Goal: Task Accomplishment & Management: Manage account settings

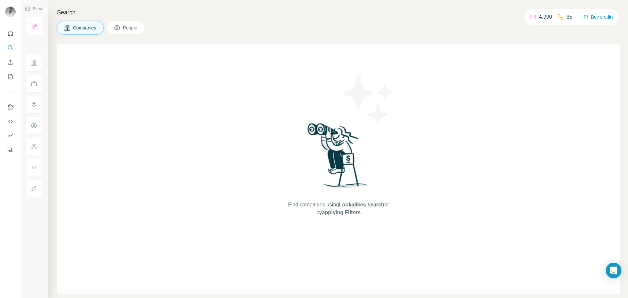
click at [82, 27] on span "Companies" at bounding box center [85, 28] width 24 height 7
click at [10, 77] on icon "My lists" at bounding box center [10, 76] width 3 height 4
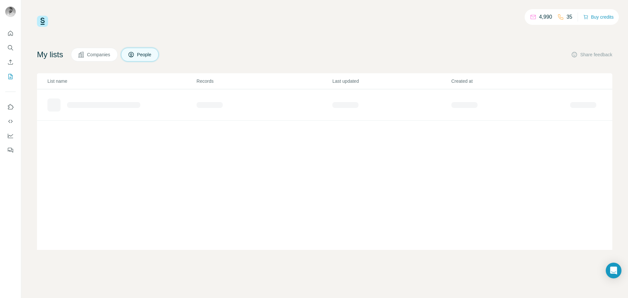
click at [107, 53] on span "Companies" at bounding box center [99, 54] width 24 height 7
click at [70, 106] on div "Clients" at bounding box center [121, 102] width 149 height 10
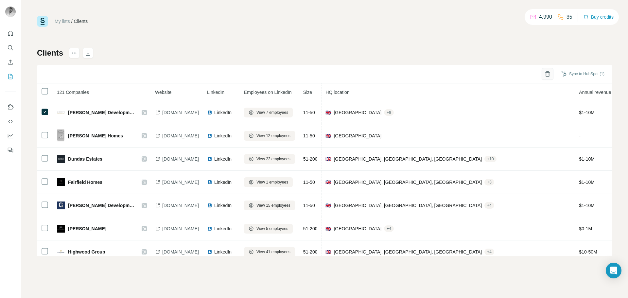
click at [549, 78] on button "button" at bounding box center [548, 74] width 12 height 12
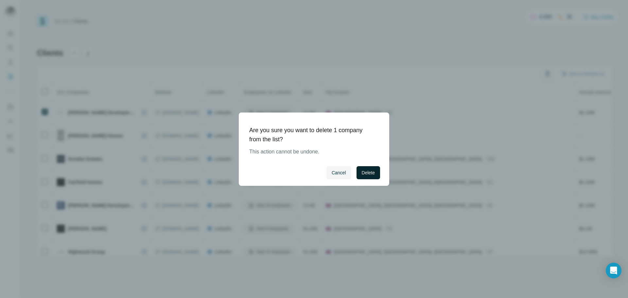
click at [377, 173] on button "Delete" at bounding box center [369, 172] width 24 height 13
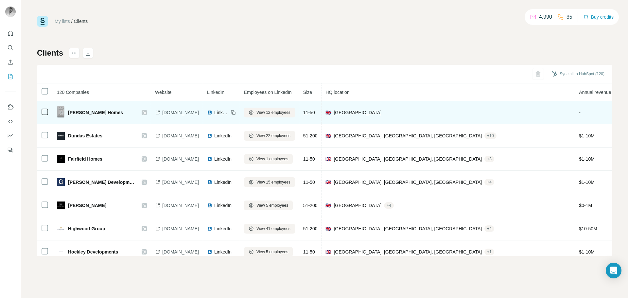
click at [176, 112] on span "[DOMAIN_NAME]" at bounding box center [180, 112] width 37 height 7
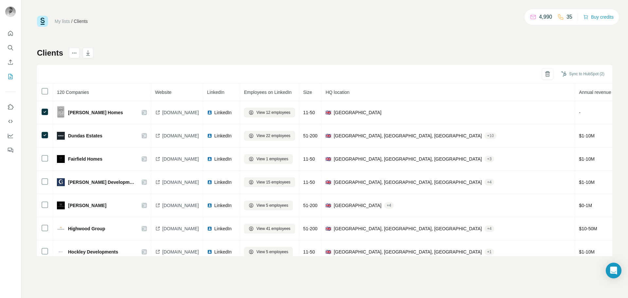
click at [462, 38] on div "My lists / Clients 4,990 35 Buy credits Clients Sync to HubSpot (2) 120 Compani…" at bounding box center [325, 136] width 576 height 241
drag, startPoint x: 84, startPoint y: 110, endPoint x: 136, endPoint y: 47, distance: 82.0
click at [136, 47] on div "My lists / Clients 4,990 35 Buy credits Clients Sync to HubSpot (2) 120 Compani…" at bounding box center [325, 136] width 576 height 241
click at [71, 49] on button "actions" at bounding box center [74, 53] width 10 height 10
click at [165, 32] on div "My lists / Clients 4,990 35 Buy credits Clients Sync to HubSpot (2) 120 Compani…" at bounding box center [325, 136] width 576 height 241
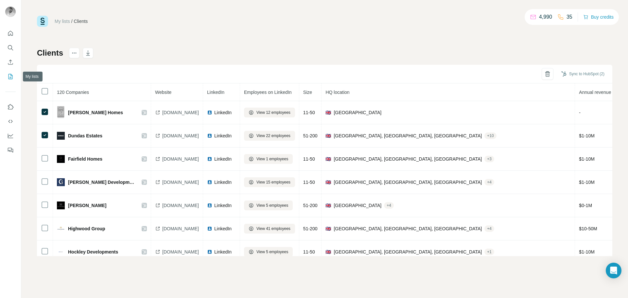
click at [10, 77] on icon "My lists" at bounding box center [10, 76] width 3 height 4
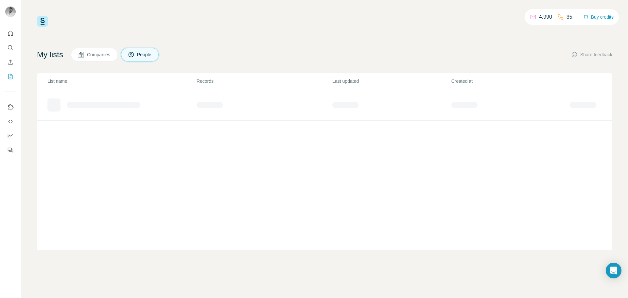
click at [102, 58] on button "Companies" at bounding box center [94, 55] width 47 height 14
click at [114, 143] on div "List name Records Last updated Created at Clients 120 [DATE] [DATE]" at bounding box center [325, 161] width 576 height 177
drag, startPoint x: 114, startPoint y: 135, endPoint x: 99, endPoint y: 126, distance: 17.2
click at [99, 126] on div "List name Records Last updated Created at Clients 120 [DATE] [DATE]" at bounding box center [325, 161] width 576 height 177
click at [582, 46] on div "4,990 35 Buy credits My lists Companies People Share feedback List name Records…" at bounding box center [325, 133] width 576 height 234
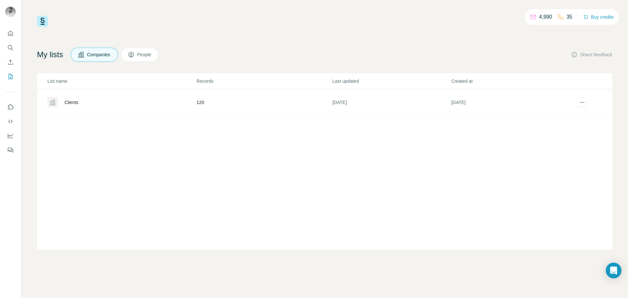
click at [386, 218] on div "List name Records Last updated Created at Clients 120 [DATE] [DATE]" at bounding box center [325, 161] width 576 height 177
drag, startPoint x: 55, startPoint y: 163, endPoint x: 82, endPoint y: 187, distance: 35.5
click at [88, 206] on div "List name Records Last updated Created at Clients 120 [DATE] [DATE]" at bounding box center [325, 161] width 576 height 177
click at [12, 75] on icon "My lists" at bounding box center [10, 76] width 7 height 7
click at [11, 45] on icon "Search" at bounding box center [10, 48] width 7 height 7
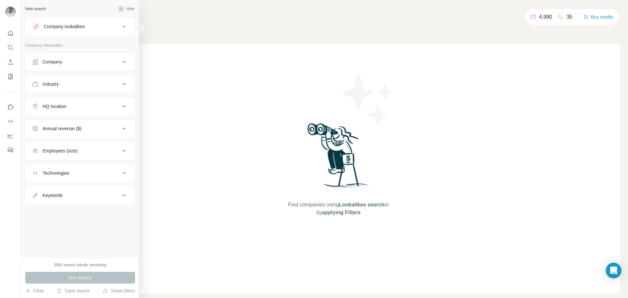
click at [113, 26] on div "Company lookalikes" at bounding box center [76, 27] width 88 height 8
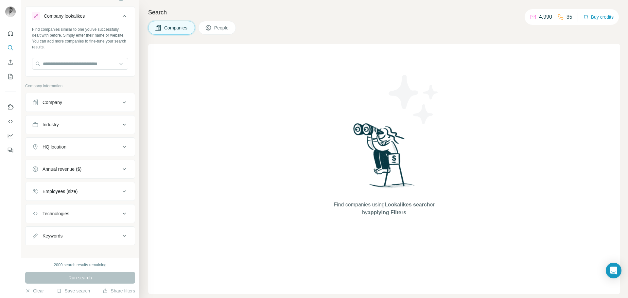
scroll to position [16, 0]
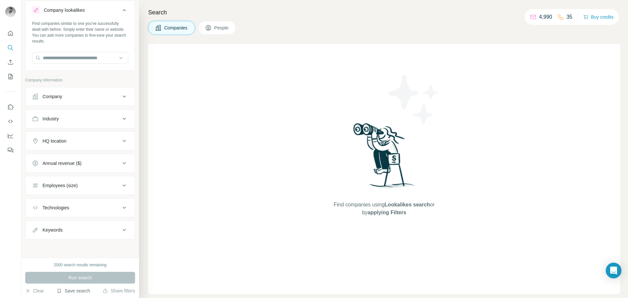
click at [77, 292] on button "Save search" at bounding box center [73, 291] width 33 height 7
click at [88, 281] on div "View my saved searches" at bounding box center [91, 279] width 69 height 13
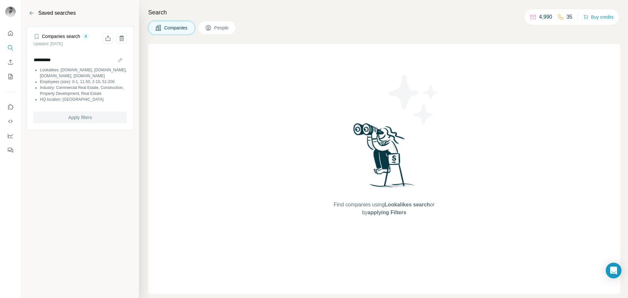
click at [90, 121] on span "Apply filters" at bounding box center [80, 117] width 24 height 7
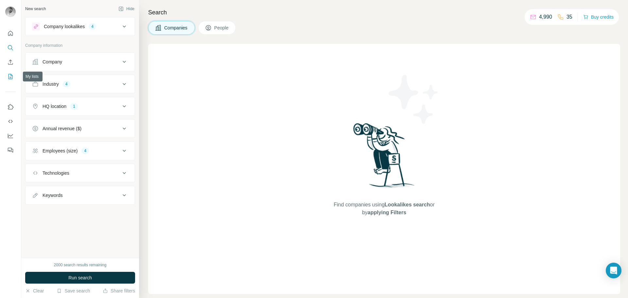
click at [8, 79] on icon "My lists" at bounding box center [10, 76] width 7 height 7
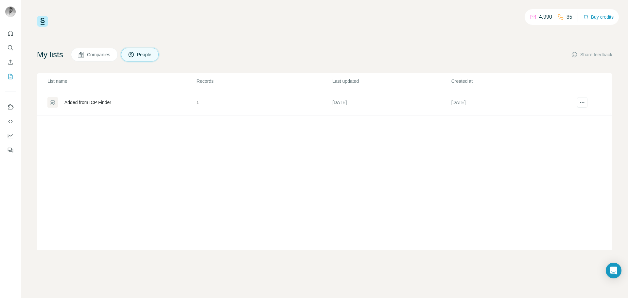
click at [111, 55] on span "Companies" at bounding box center [99, 54] width 24 height 7
drag, startPoint x: 59, startPoint y: 102, endPoint x: 117, endPoint y: 36, distance: 88.3
click at [117, 36] on div "4,990 35 Buy credits My lists Companies People Share feedback List name Records…" at bounding box center [325, 133] width 576 height 234
click at [56, 104] on div at bounding box center [52, 102] width 10 height 10
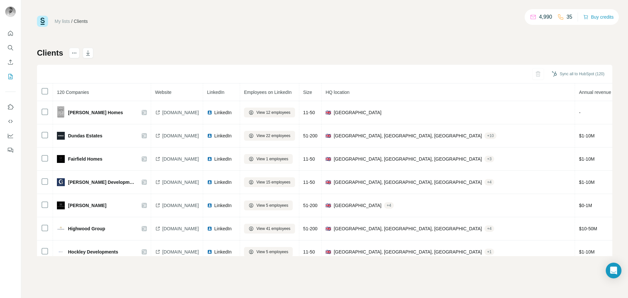
click at [162, 263] on div "My lists / Clients 4,990 35 Buy credits Clients Sync all to HubSpot (120) 120 C…" at bounding box center [324, 149] width 607 height 298
click at [10, 77] on icon "My lists" at bounding box center [10, 76] width 3 height 4
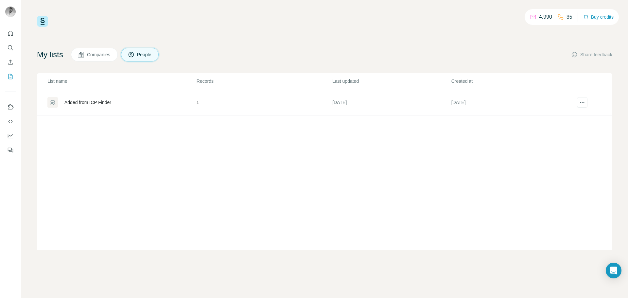
click at [100, 61] on button "Companies" at bounding box center [94, 55] width 47 height 14
click at [100, 60] on button "Companies" at bounding box center [94, 55] width 47 height 14
drag, startPoint x: 99, startPoint y: 60, endPoint x: 99, endPoint y: 56, distance: 4.0
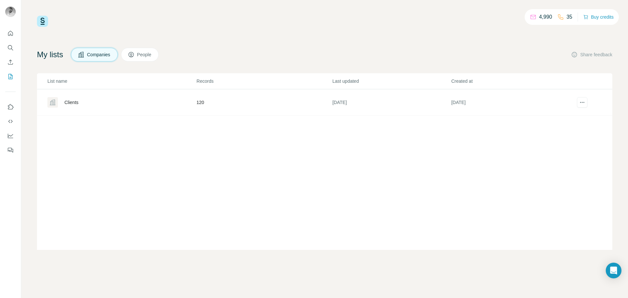
click at [99, 56] on span "Companies" at bounding box center [99, 54] width 24 height 7
click at [210, 95] on td "120" at bounding box center [264, 102] width 136 height 27
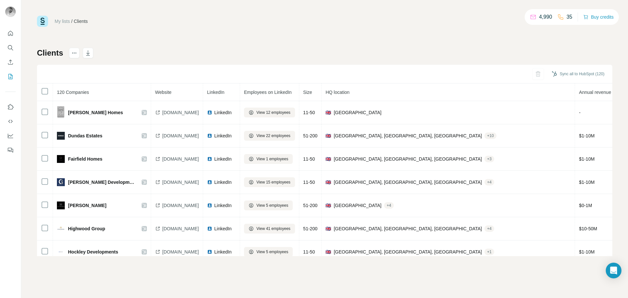
click at [63, 23] on link "My lists" at bounding box center [62, 21] width 15 height 5
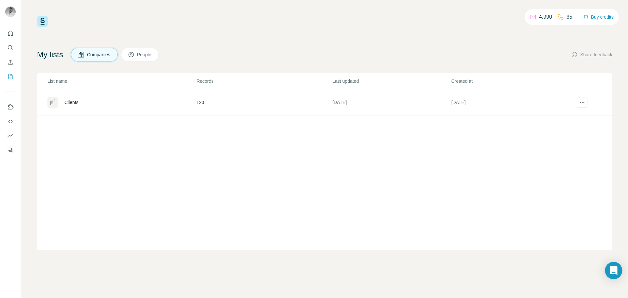
click at [615, 271] on icon "Open Intercom Messenger" at bounding box center [614, 270] width 8 height 9
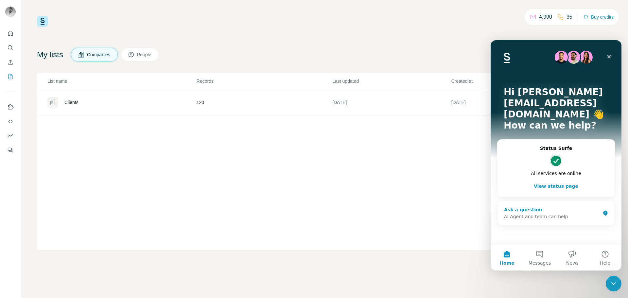
click at [529, 213] on div "AI Agent and team can help" at bounding box center [552, 216] width 96 height 7
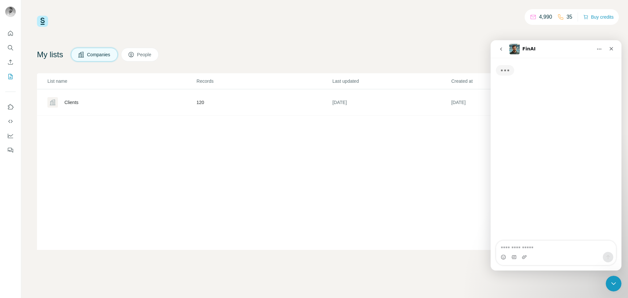
click at [529, 241] on textarea "Ask a question…" at bounding box center [556, 246] width 120 height 11
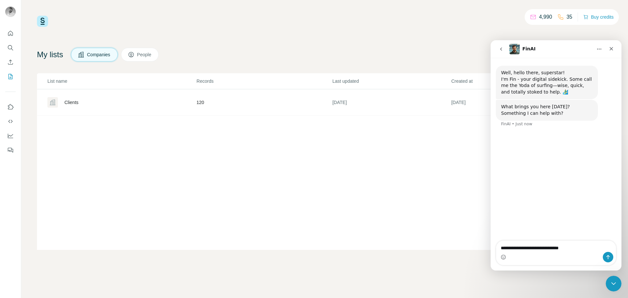
type textarea "**********"
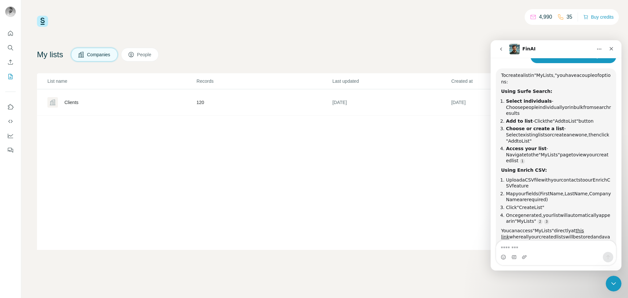
scroll to position [83, 0]
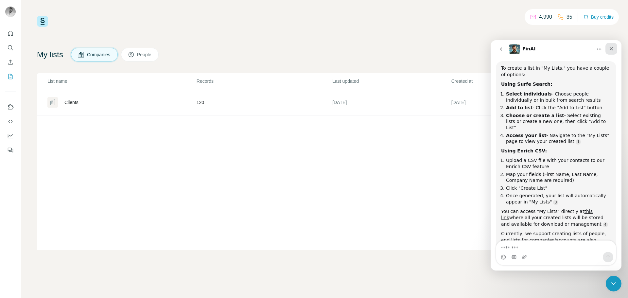
click at [611, 47] on icon "Close" at bounding box center [611, 48] width 5 height 5
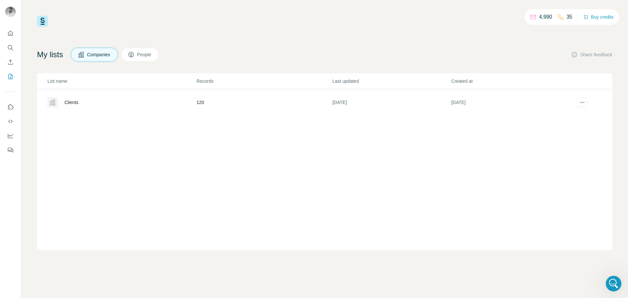
scroll to position [114, 0]
click at [71, 100] on div "Clients" at bounding box center [71, 102] width 14 height 7
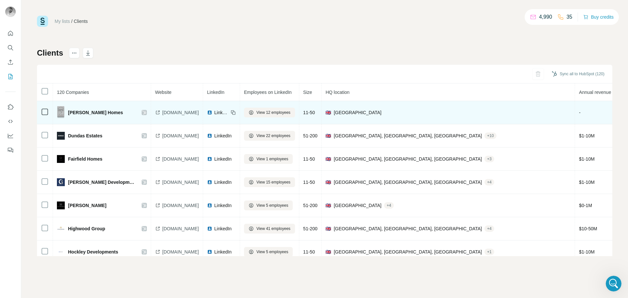
click at [53, 107] on td "[PERSON_NAME] Homes" at bounding box center [102, 112] width 98 height 23
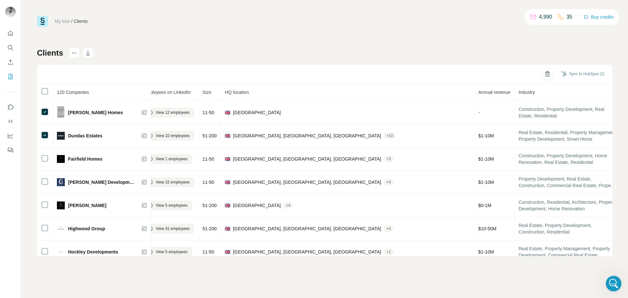
scroll to position [0, 2]
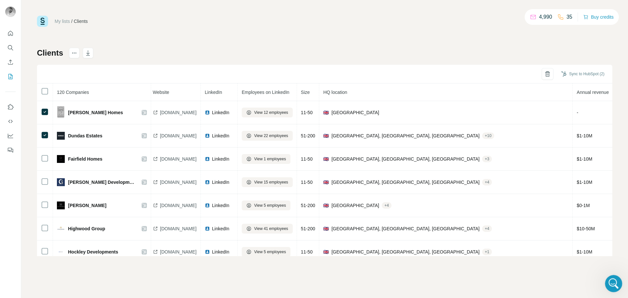
click at [608, 285] on div "Open Intercom Messenger" at bounding box center [613, 283] width 22 height 22
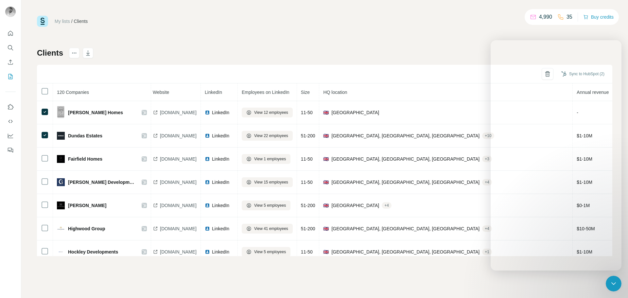
scroll to position [81, 0]
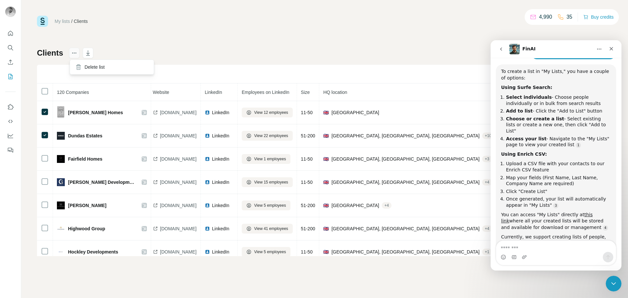
click at [78, 52] on icon "actions" at bounding box center [74, 53] width 7 height 7
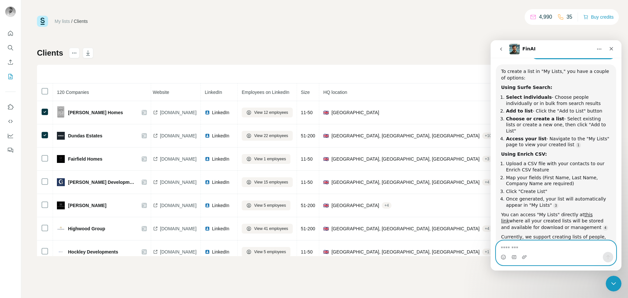
click at [555, 248] on textarea "Message…" at bounding box center [556, 246] width 120 height 11
type textarea "**********"
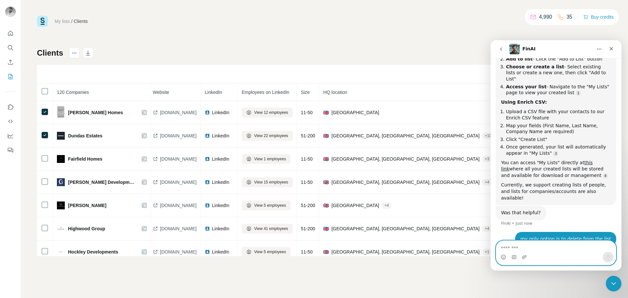
scroll to position [154, 0]
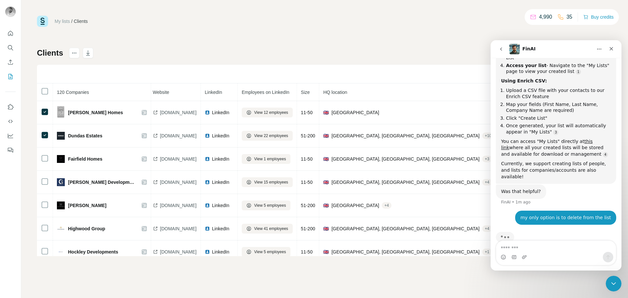
click at [170, 61] on div "Clients Sync to HubSpot (2) 120 Companies Website LinkedIn Employees on LinkedI…" at bounding box center [325, 152] width 576 height 208
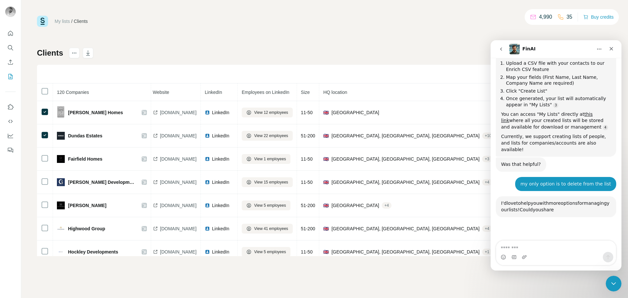
scroll to position [290, 0]
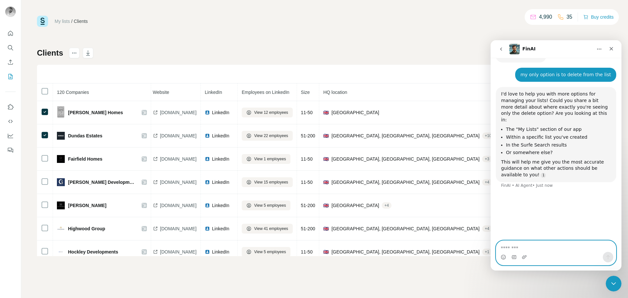
click at [528, 252] on textarea "Message…" at bounding box center [556, 246] width 120 height 11
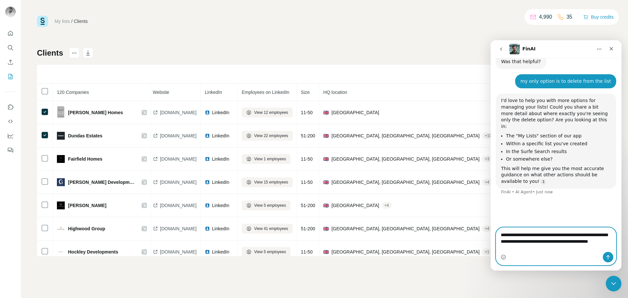
scroll to position [283, 0]
type textarea "**********"
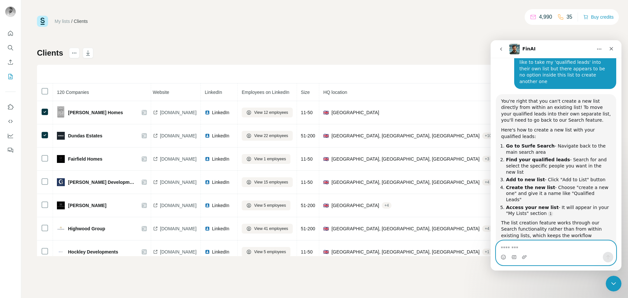
scroll to position [429, 0]
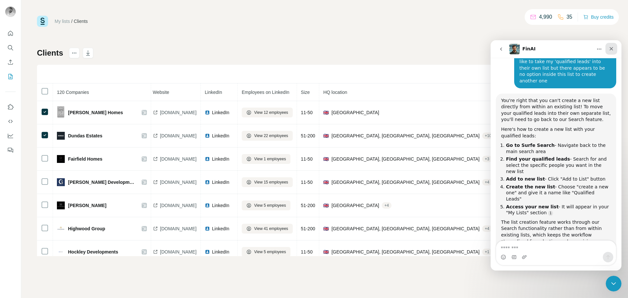
click at [616, 49] on div "Close" at bounding box center [612, 49] width 12 height 12
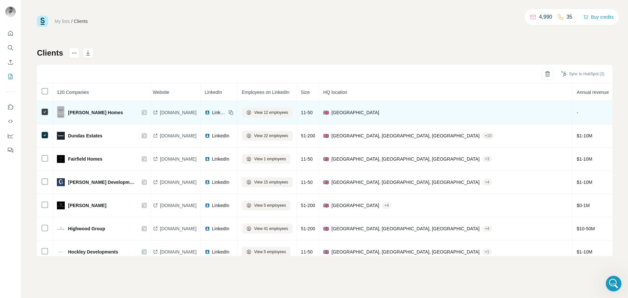
click at [40, 112] on td at bounding box center [45, 112] width 16 height 23
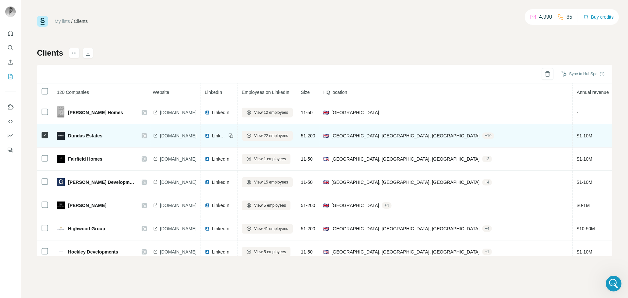
click at [46, 139] on td at bounding box center [45, 135] width 16 height 23
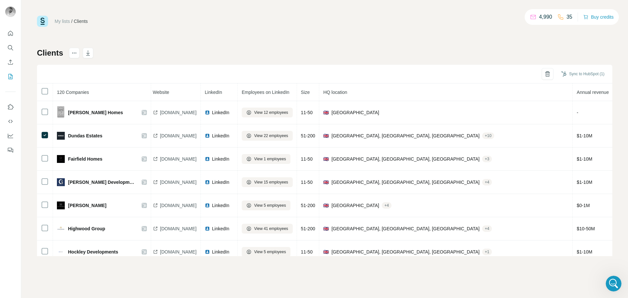
click at [35, 108] on div "My lists / Clients 4,990 35 Buy credits Clients Sync to HubSpot (1) 120 Compani…" at bounding box center [324, 149] width 607 height 298
click at [544, 73] on icon "button" at bounding box center [547, 74] width 7 height 7
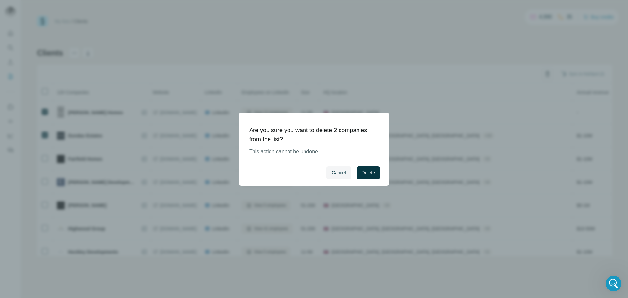
click at [365, 180] on div "Cancel Delete" at bounding box center [314, 173] width 151 height 26
click at [367, 173] on span "Delete" at bounding box center [368, 172] width 13 height 7
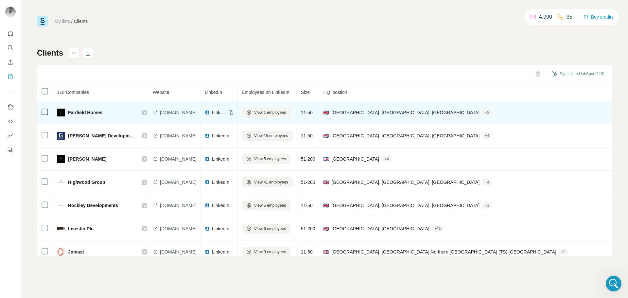
click at [181, 113] on span "[DOMAIN_NAME]" at bounding box center [178, 112] width 37 height 7
click at [226, 111] on span "LinkedIn" at bounding box center [219, 112] width 14 height 7
click at [286, 115] on span "View 1 employees" at bounding box center [270, 113] width 32 height 6
click at [39, 111] on td at bounding box center [45, 112] width 16 height 23
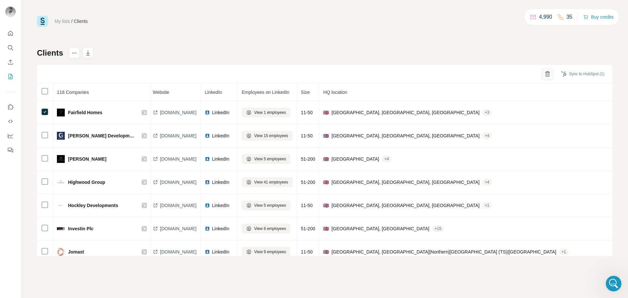
click at [544, 75] on icon "button" at bounding box center [547, 74] width 7 height 7
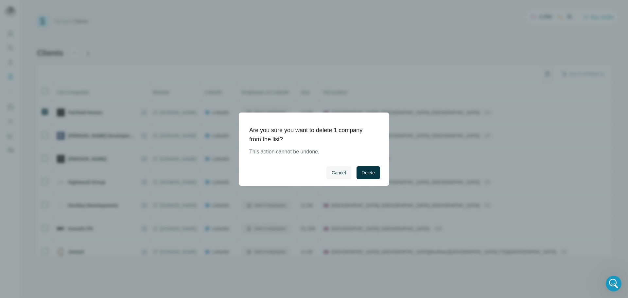
click at [350, 171] on div "Cancel Delete" at bounding box center [314, 173] width 151 height 26
click at [358, 171] on button "Delete" at bounding box center [369, 172] width 24 height 13
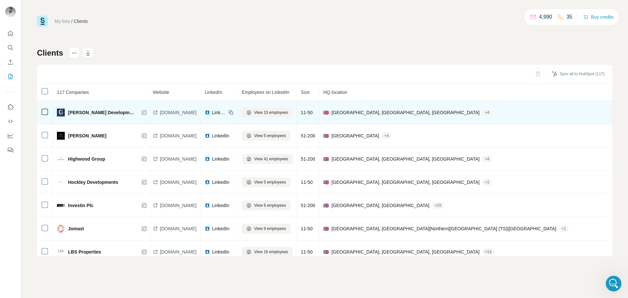
click at [187, 116] on td "[DOMAIN_NAME]" at bounding box center [175, 112] width 52 height 23
click at [187, 113] on span "[DOMAIN_NAME]" at bounding box center [178, 112] width 37 height 7
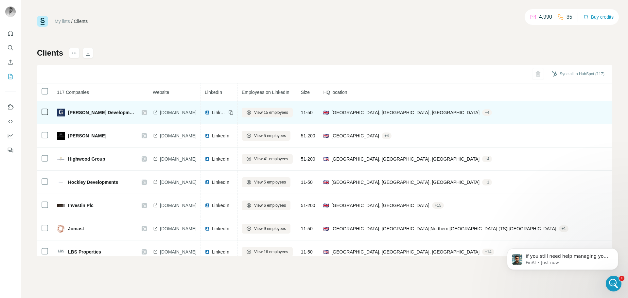
scroll to position [436, 0]
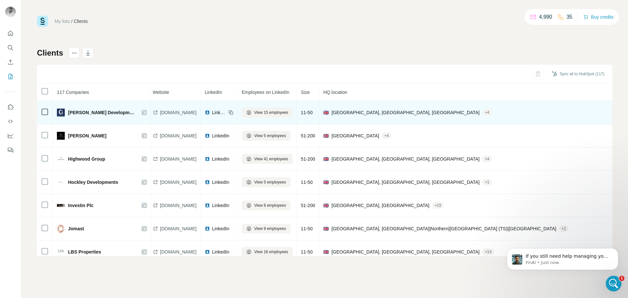
click at [226, 114] on span "LinkedIn" at bounding box center [219, 112] width 14 height 7
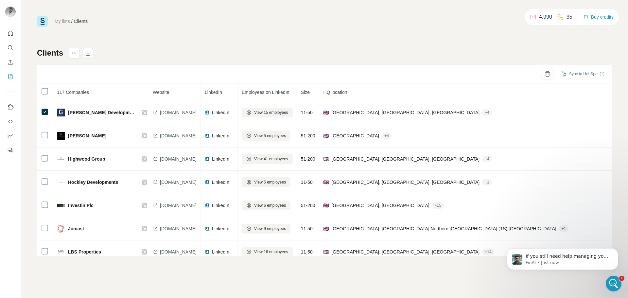
click at [544, 80] on div "Sync to HubSpot (1)" at bounding box center [325, 74] width 576 height 19
click at [546, 77] on icon "button" at bounding box center [548, 74] width 4 height 5
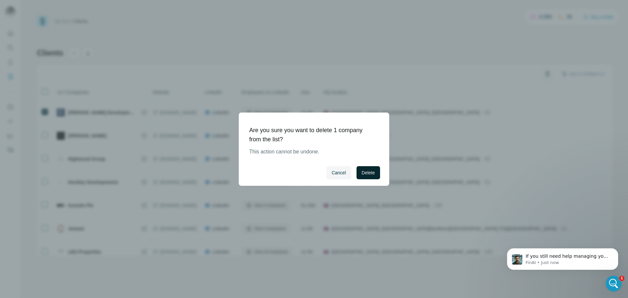
click at [363, 176] on button "Delete" at bounding box center [369, 172] width 24 height 13
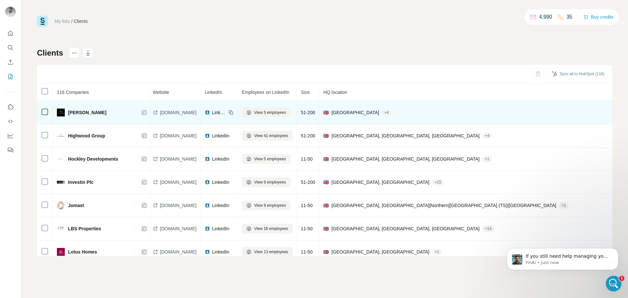
click at [169, 111] on span "[DOMAIN_NAME]" at bounding box center [178, 112] width 37 height 7
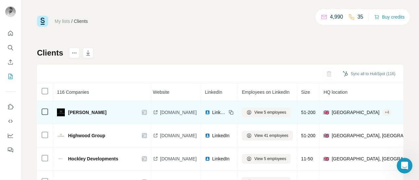
click at [226, 112] on span "LinkedIn" at bounding box center [219, 112] width 14 height 7
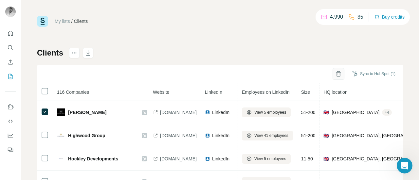
click at [335, 73] on icon "button" at bounding box center [338, 74] width 7 height 7
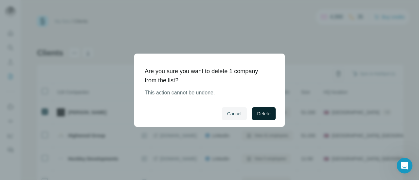
click at [271, 115] on button "Delete" at bounding box center [264, 113] width 24 height 13
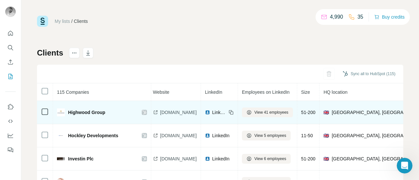
click at [197, 109] on span "[DOMAIN_NAME]" at bounding box center [178, 112] width 37 height 7
click at [226, 115] on span "LinkedIn" at bounding box center [219, 112] width 14 height 7
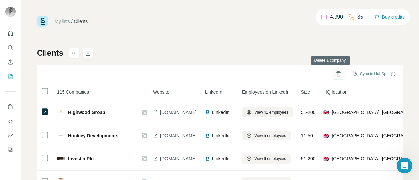
click at [332, 79] on button "button" at bounding box center [338, 74] width 12 height 12
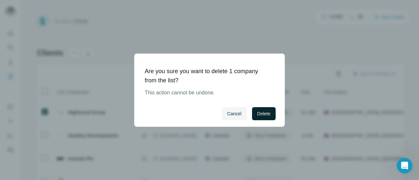
click at [263, 117] on button "Delete" at bounding box center [264, 113] width 24 height 13
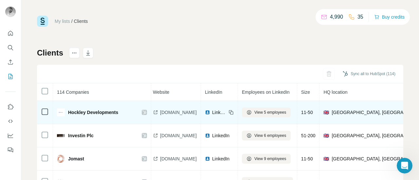
click at [167, 115] on span "[DOMAIN_NAME]" at bounding box center [178, 112] width 37 height 7
